Goal: Find specific fact: Find specific fact

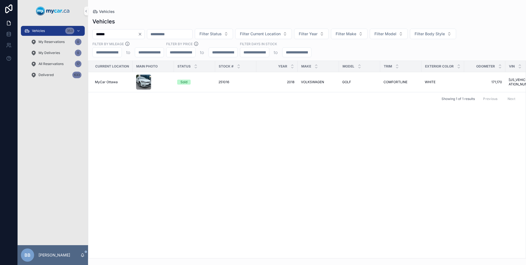
drag, startPoint x: 120, startPoint y: 32, endPoint x: 123, endPoint y: 32, distance: 3.3
click at [121, 32] on input "******" at bounding box center [115, 34] width 45 height 8
type input "******"
click at [220, 81] on span "251123" at bounding box center [224, 82] width 10 height 4
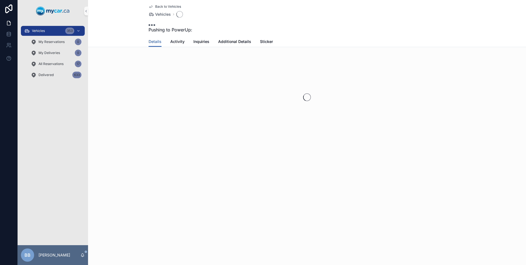
click at [220, 81] on div "scrollable content" at bounding box center [307, 97] width 438 height 87
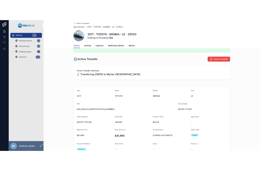
scroll to position [138, 0]
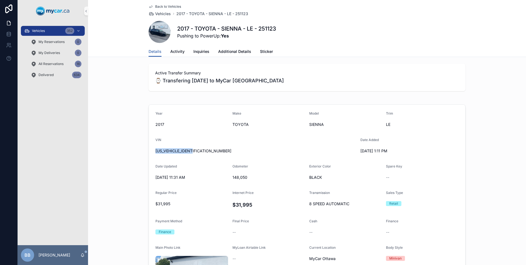
drag, startPoint x: 153, startPoint y: 151, endPoint x: 202, endPoint y: 151, distance: 48.7
click at [202, 151] on form "Year [DATE] Make TOYOTA Model SIENNA Trim LE VIN [US_VEHICLE_IDENTIFICATION_NUM…" at bounding box center [307, 225] width 317 height 240
drag, startPoint x: 202, startPoint y: 151, endPoint x: 187, endPoint y: 151, distance: 14.9
copy span "[US_VEHICLE_IDENTIFICATION_NUMBER]"
drag, startPoint x: 154, startPoint y: 152, endPoint x: 196, endPoint y: 153, distance: 41.9
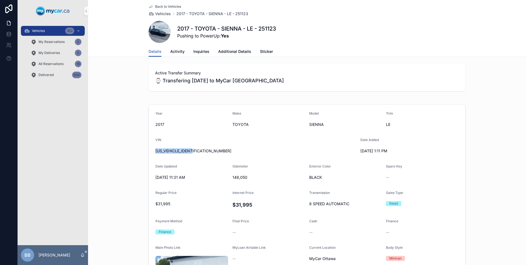
click at [196, 153] on span "[US_VEHICLE_IDENTIFICATION_NUMBER]" at bounding box center [256, 151] width 201 height 6
drag, startPoint x: 196, startPoint y: 153, endPoint x: 192, endPoint y: 150, distance: 4.5
copy span "[US_VEHICLE_IDENTIFICATION_NUMBER]"
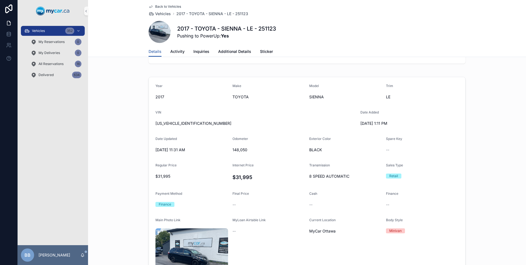
scroll to position [193, 0]
